Goal: Information Seeking & Learning: Learn about a topic

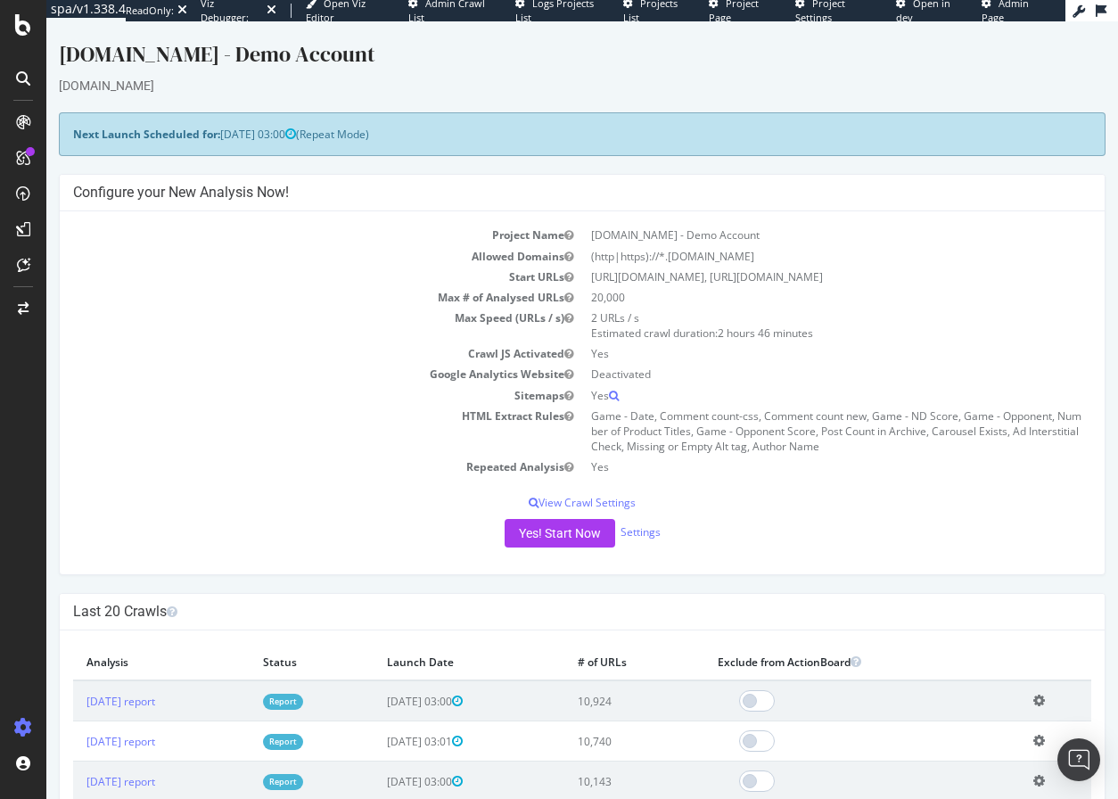
click at [395, 454] on td "HTML Extract Rules" at bounding box center [327, 431] width 509 height 51
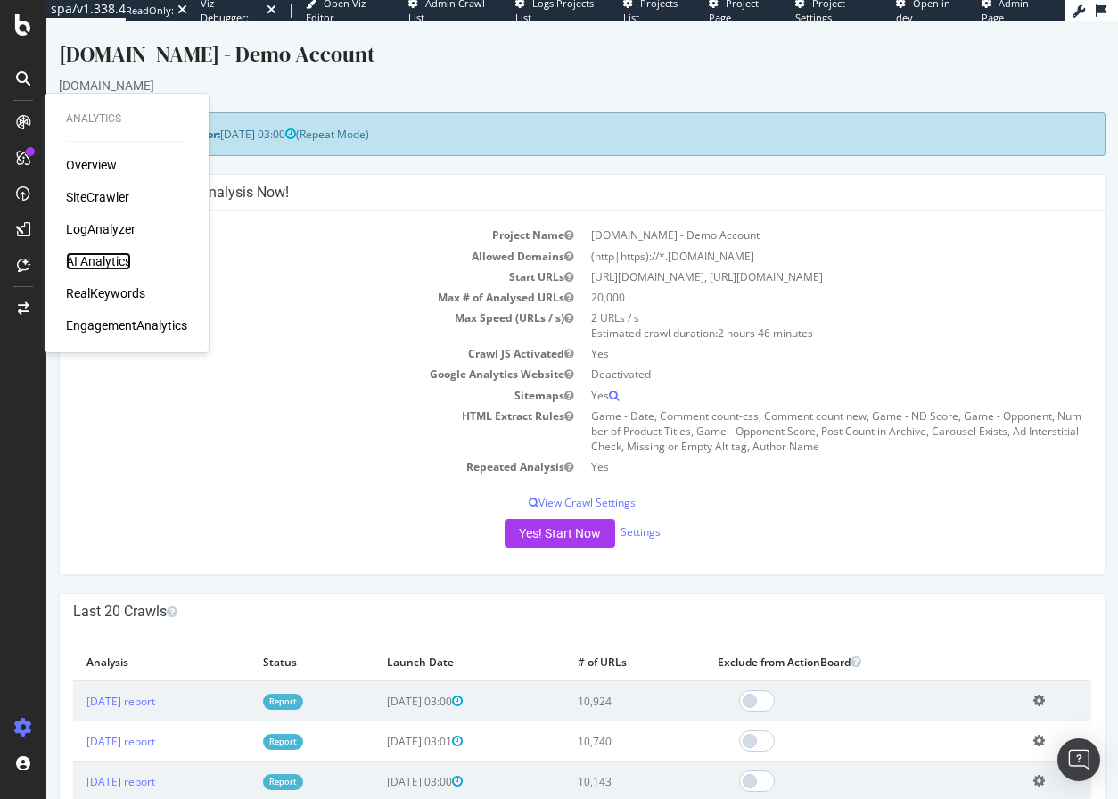
click at [107, 262] on div "AI Analytics" at bounding box center [98, 261] width 65 height 18
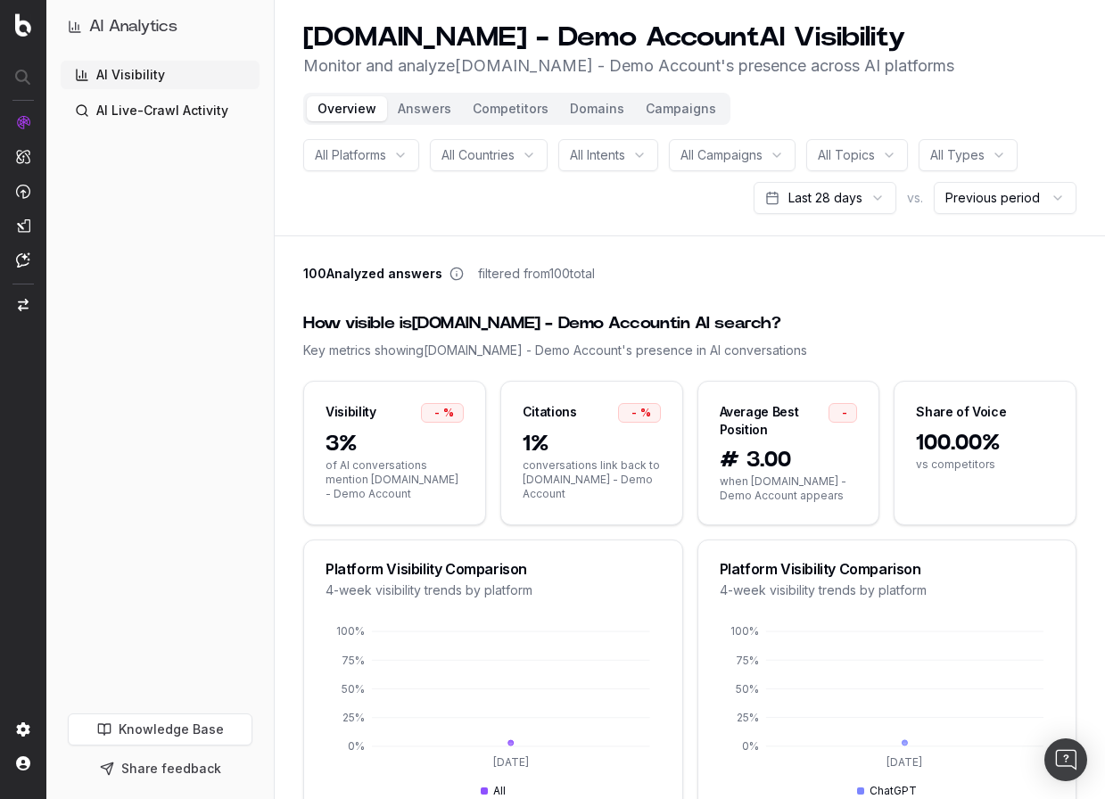
click at [744, 158] on span "All Campaigns" at bounding box center [721, 155] width 82 height 18
click at [535, 210] on div "All Platforms All Countries All Intents All Campaigns All Topics All Types Last…" at bounding box center [689, 176] width 773 height 75
